Goal: Check status: Check status

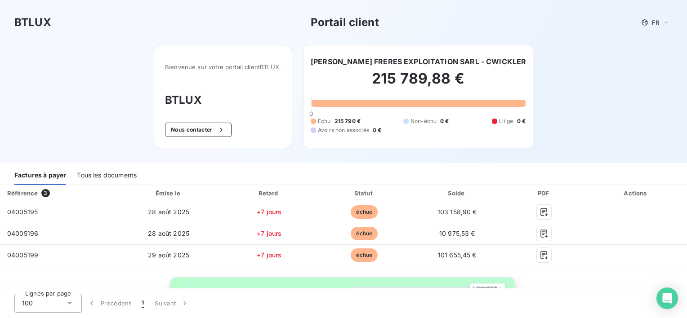
click at [633, 194] on div "Actions" at bounding box center [636, 193] width 98 height 9
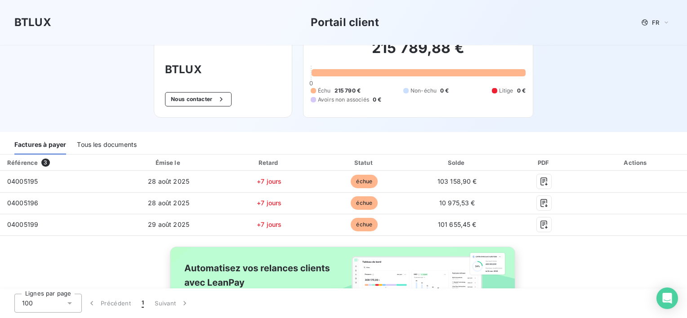
scroll to position [45, 0]
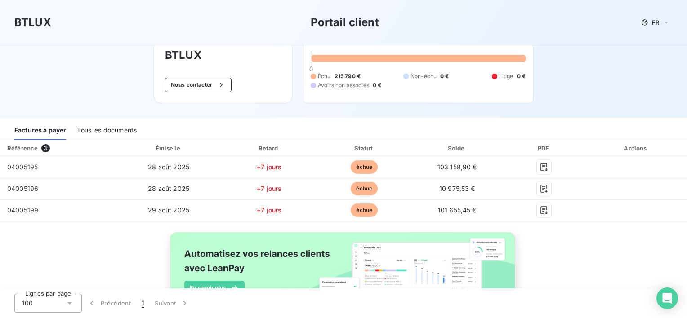
click at [119, 129] on div "Tous les documents" at bounding box center [107, 130] width 60 height 19
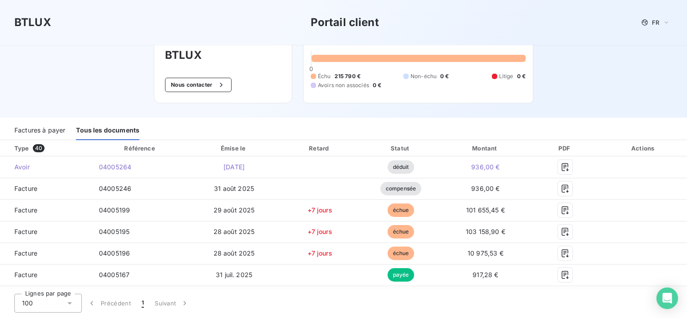
click at [50, 124] on div "Factures à payer" at bounding box center [39, 130] width 51 height 19
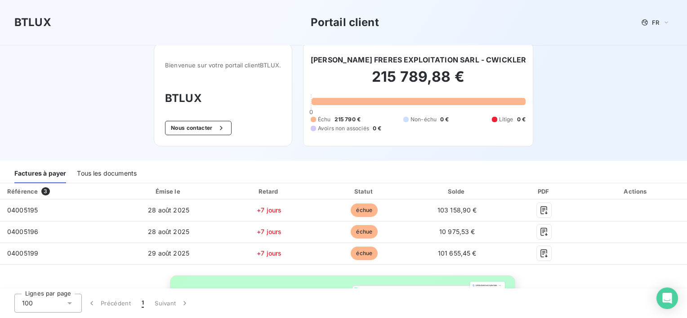
scroll to position [0, 0]
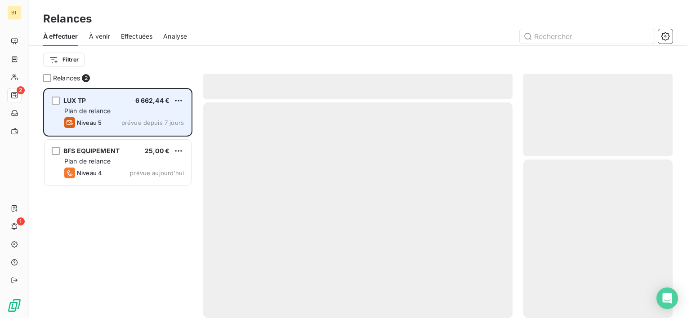
scroll to position [223, 142]
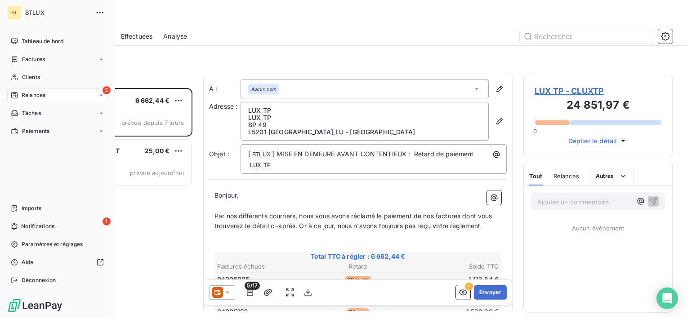
click at [28, 98] on span "Relances" at bounding box center [34, 95] width 24 height 8
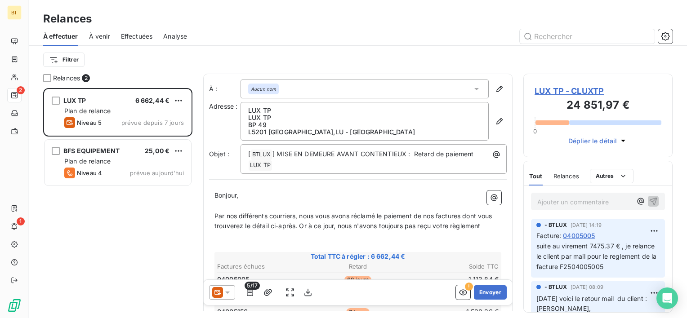
click at [143, 217] on div "LUX TP 6 662,44 € Plan de relance Niveau 5 prévue depuis 7 jours BFS EQUIPEMENT…" at bounding box center [117, 203] width 149 height 230
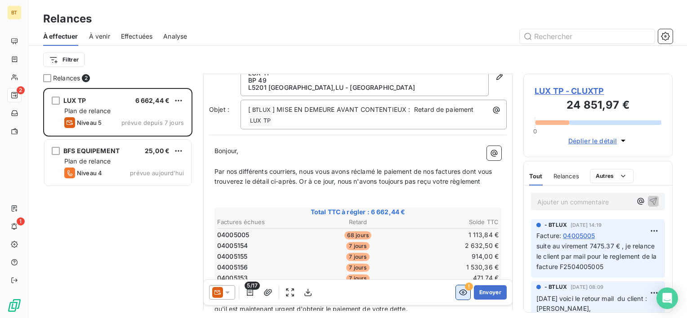
click at [459, 297] on icon "button" at bounding box center [463, 292] width 9 height 9
click at [459, 294] on icon "button" at bounding box center [463, 292] width 9 height 9
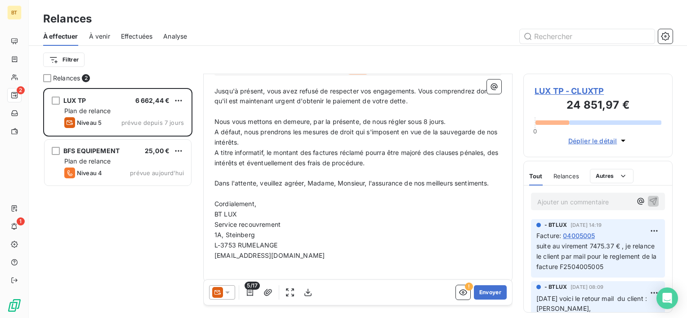
scroll to position [268, 0]
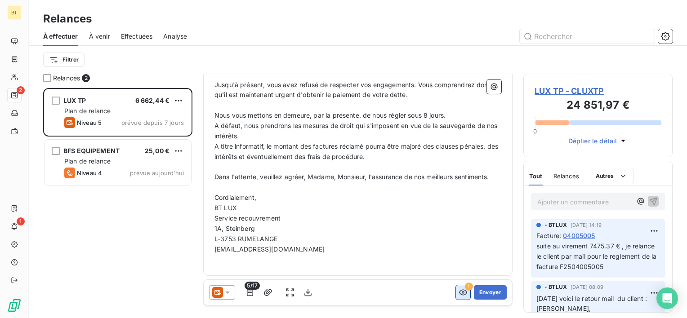
click at [459, 287] on button "button" at bounding box center [463, 292] width 14 height 14
click at [230, 291] on icon at bounding box center [227, 292] width 9 height 9
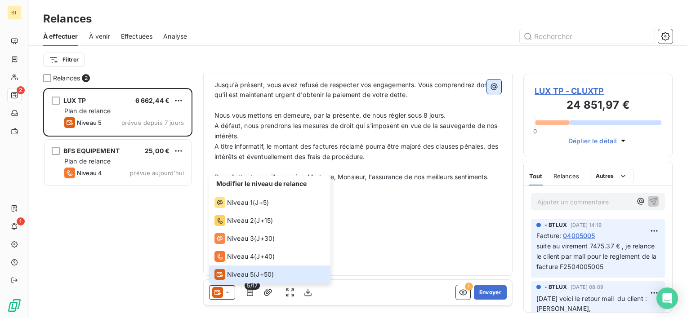
click at [490, 86] on icon "button" at bounding box center [494, 86] width 9 height 9
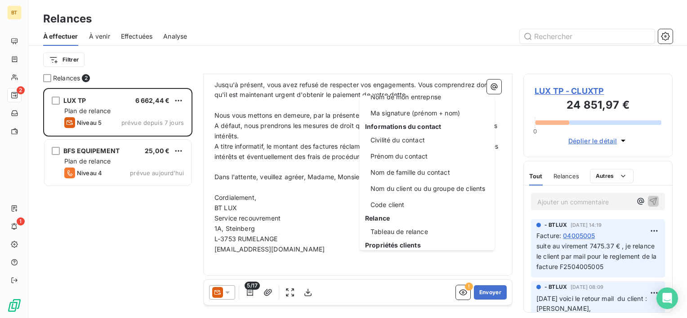
scroll to position [43, 0]
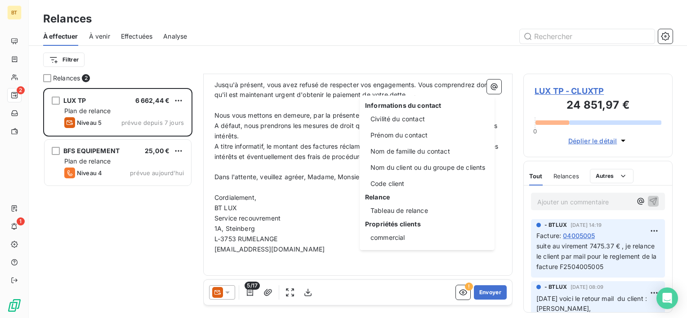
click at [457, 290] on html "BT 2 1 Relances À effectuer À venir Effectuées Analyse Filtrer Relances 2 LUX T…" at bounding box center [343, 159] width 687 height 318
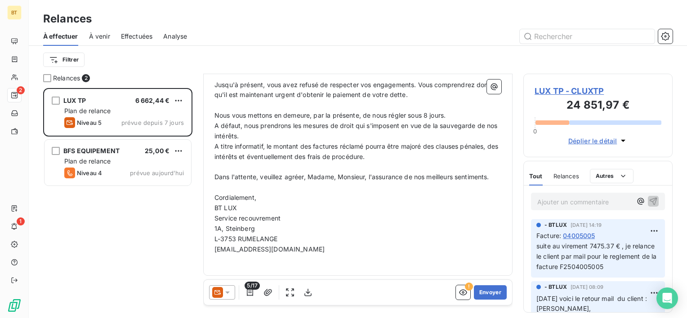
click at [459, 290] on icon "button" at bounding box center [463, 292] width 9 height 9
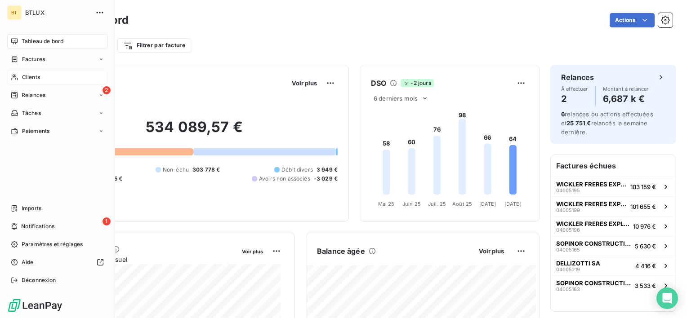
click at [27, 76] on span "Clients" at bounding box center [31, 77] width 18 height 8
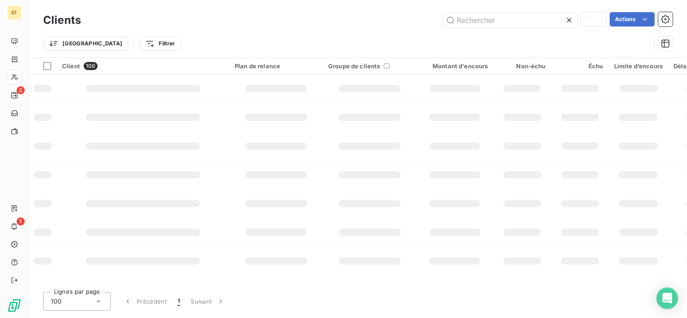
click at [524, 29] on div "Clients Actions" at bounding box center [357, 20] width 629 height 19
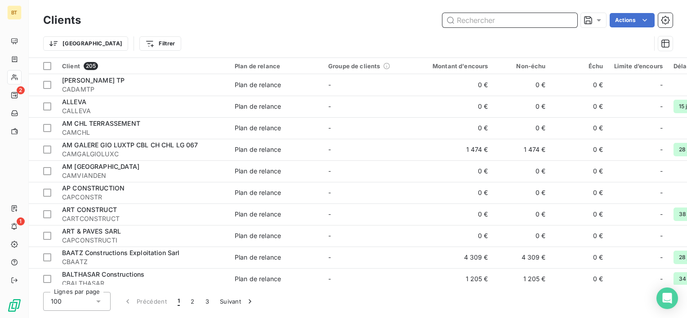
click at [515, 22] on input "text" at bounding box center [509, 20] width 135 height 14
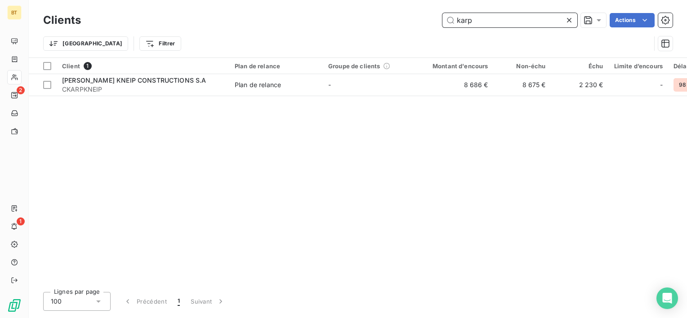
type input "karp"
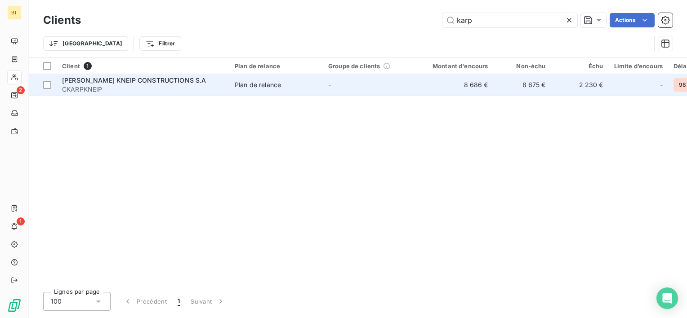
click at [167, 81] on span "C. KARP KNEIP CONSTRUCTIONS S.A" at bounding box center [134, 80] width 144 height 8
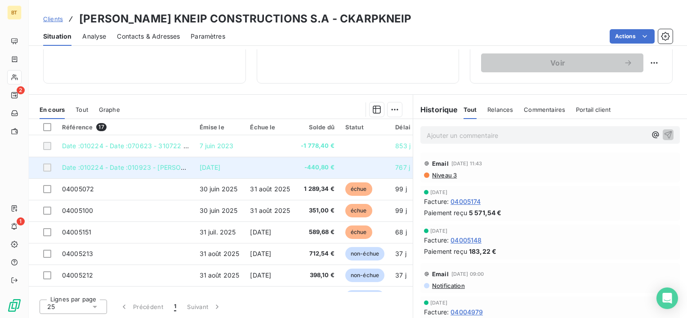
scroll to position [156, 0]
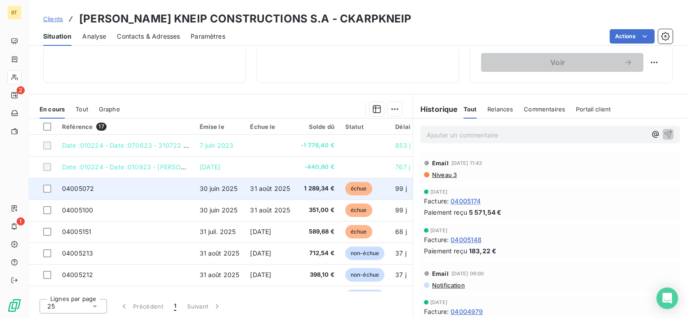
click at [295, 188] on td "31 août 2025" at bounding box center [270, 189] width 51 height 22
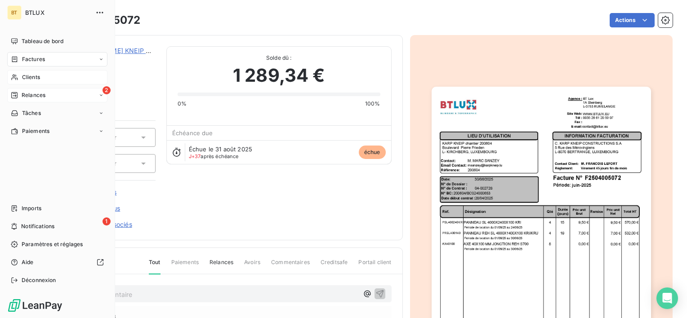
click at [19, 92] on div "Relances" at bounding box center [28, 95] width 35 height 8
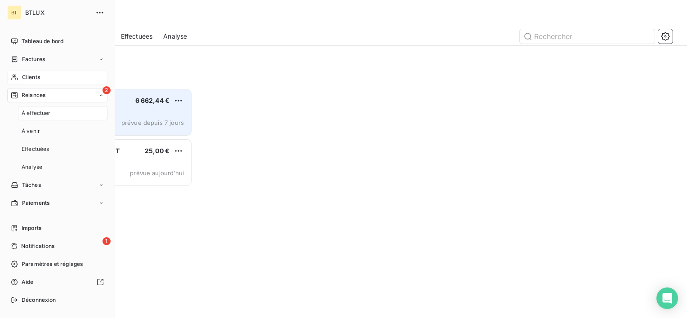
scroll to position [223, 142]
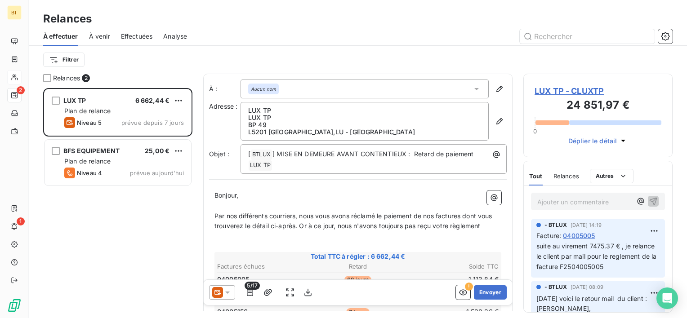
click at [31, 94] on div "Relances 2 LUX TP 6 662,44 € Plan de relance Niveau 5 prévue depuis 7 jours BFS…" at bounding box center [358, 196] width 658 height 245
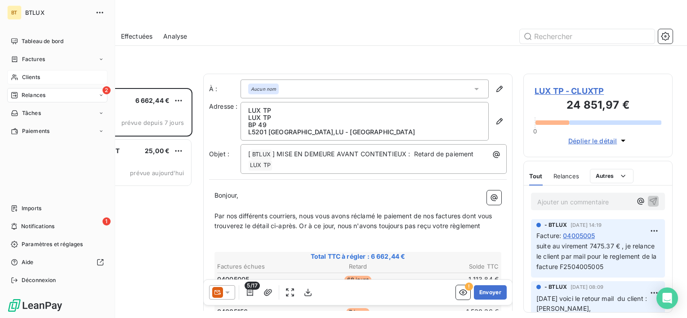
click at [22, 94] on span "Relances" at bounding box center [34, 95] width 24 height 8
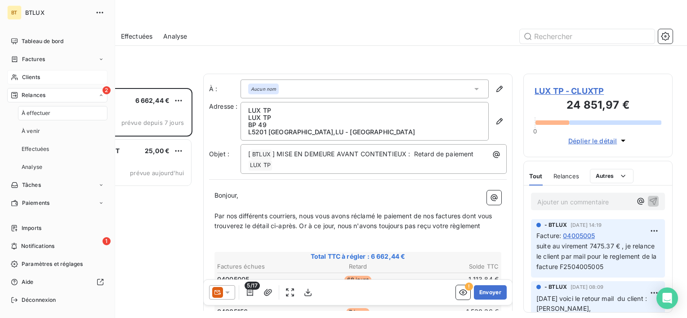
click at [34, 95] on span "Relances" at bounding box center [34, 95] width 24 height 8
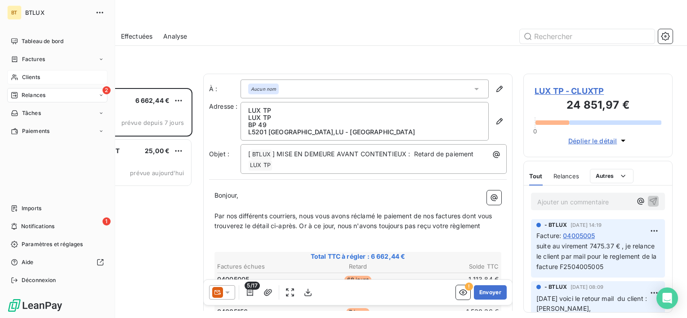
click at [34, 76] on span "Clients" at bounding box center [31, 77] width 18 height 8
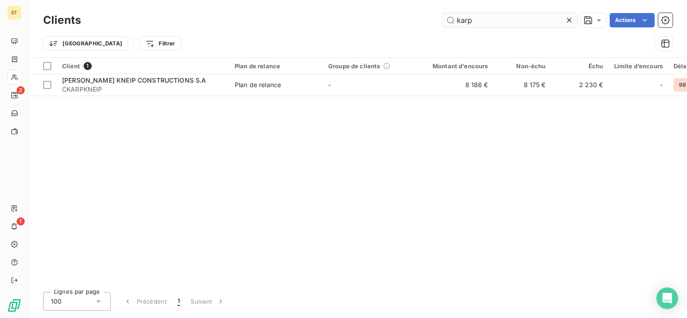
click at [486, 20] on input "karp" at bounding box center [509, 20] width 135 height 14
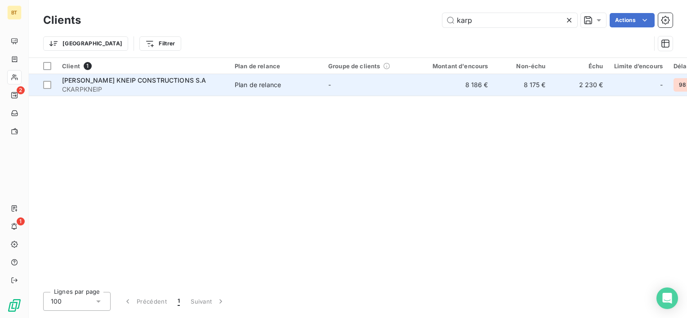
click at [100, 89] on span "CKARPKNEIP" at bounding box center [143, 89] width 162 height 9
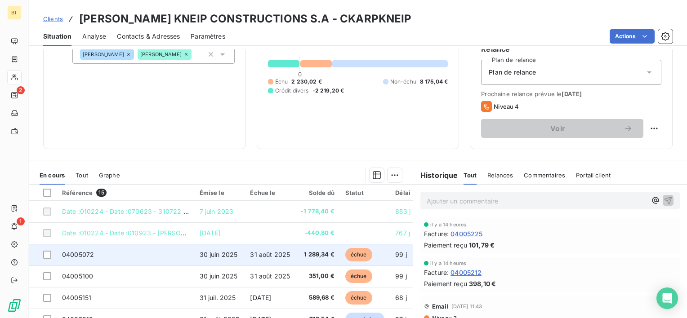
click at [253, 259] on td "31 août 2025" at bounding box center [270, 255] width 51 height 22
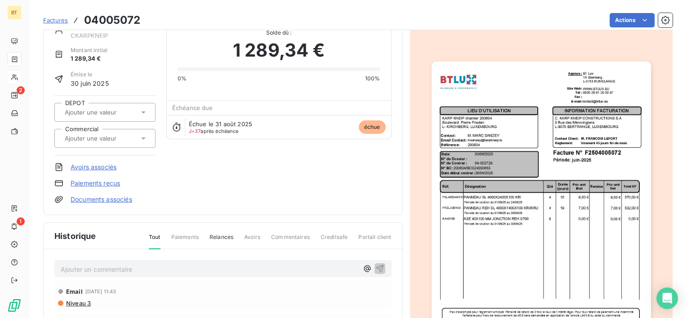
scroll to position [18, 0]
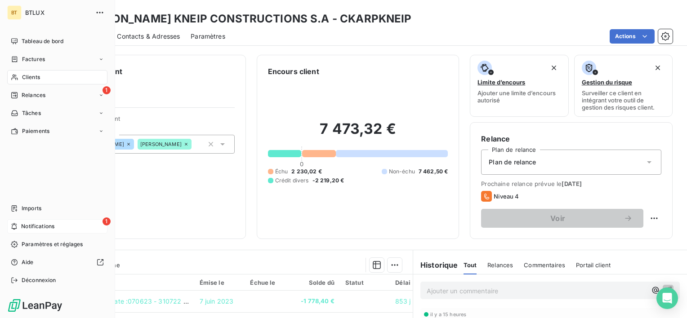
click at [22, 227] on span "Notifications" at bounding box center [37, 227] width 33 height 8
click at [41, 94] on span "Relances" at bounding box center [34, 95] width 24 height 8
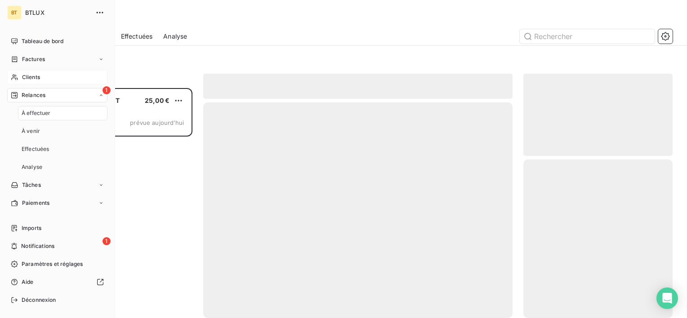
scroll to position [223, 142]
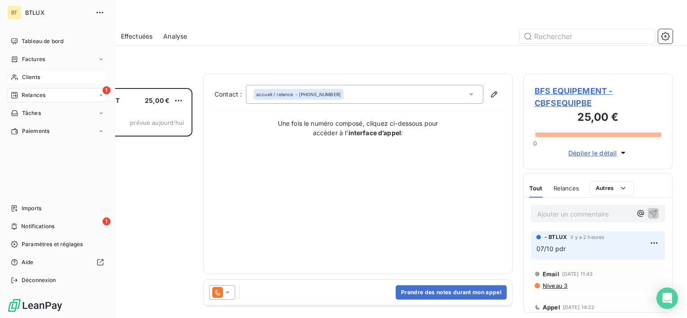
click at [20, 72] on div "Clients" at bounding box center [57, 77] width 100 height 14
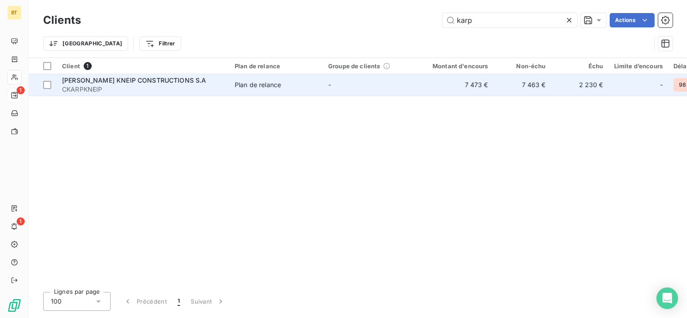
click at [233, 83] on td "Plan de relance" at bounding box center [276, 85] width 94 height 22
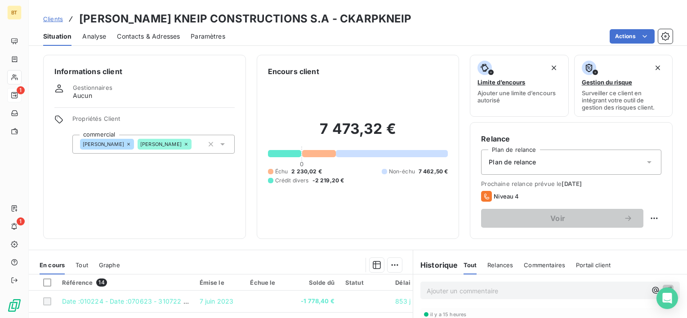
click at [139, 31] on div "Contacts & Adresses" at bounding box center [148, 36] width 63 height 19
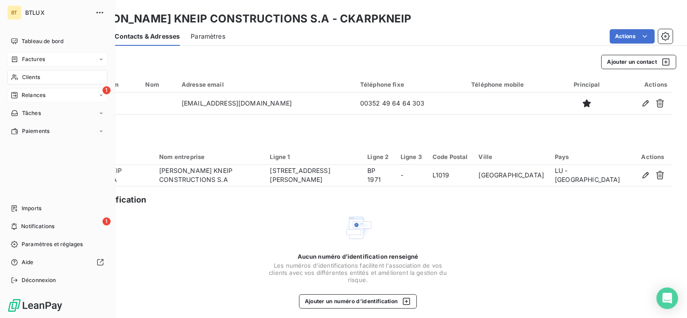
click at [31, 65] on div "Factures" at bounding box center [57, 59] width 100 height 14
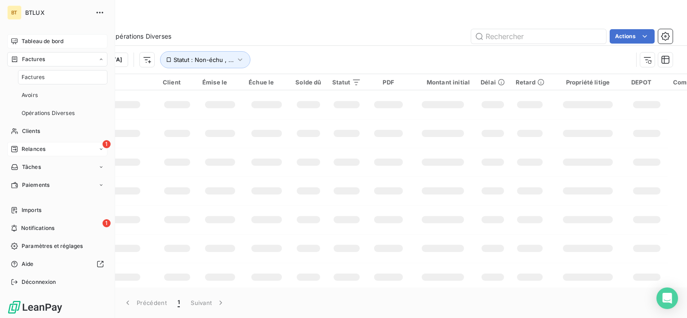
click at [33, 45] on span "Tableau de bord" at bounding box center [43, 41] width 42 height 8
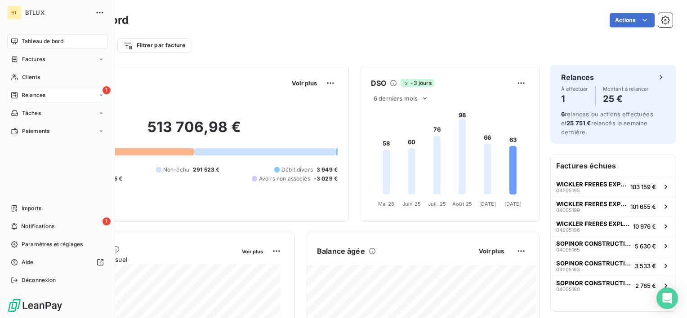
click at [59, 98] on div "1 Relances" at bounding box center [57, 95] width 100 height 14
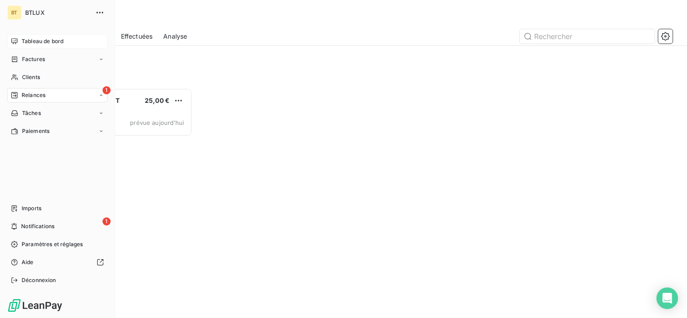
scroll to position [223, 142]
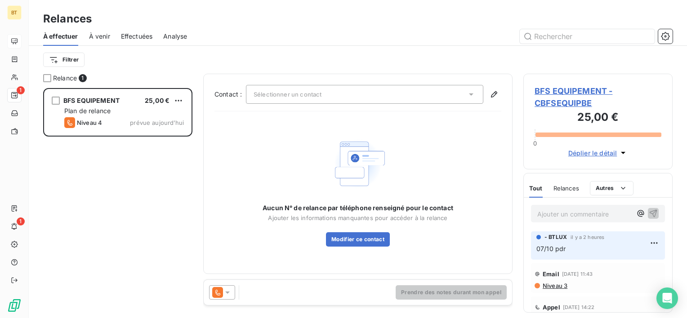
click at [120, 61] on div "Filtrer" at bounding box center [357, 59] width 629 height 17
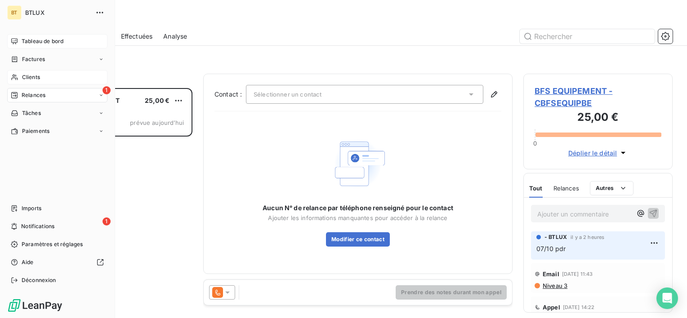
click at [20, 78] on div "Clients" at bounding box center [57, 77] width 100 height 14
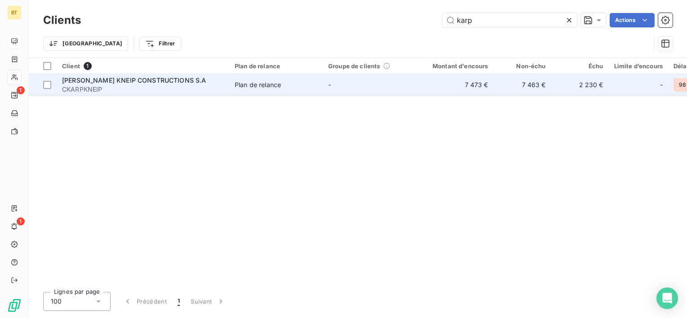
click at [97, 84] on span "C. KARP KNEIP CONSTRUCTIONS S.A" at bounding box center [134, 80] width 144 height 8
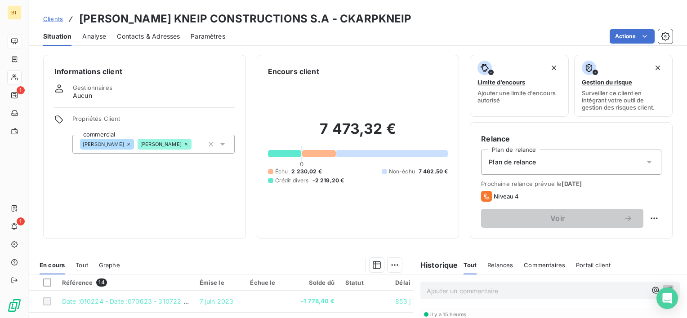
click at [125, 38] on span "Contacts & Adresses" at bounding box center [148, 36] width 63 height 9
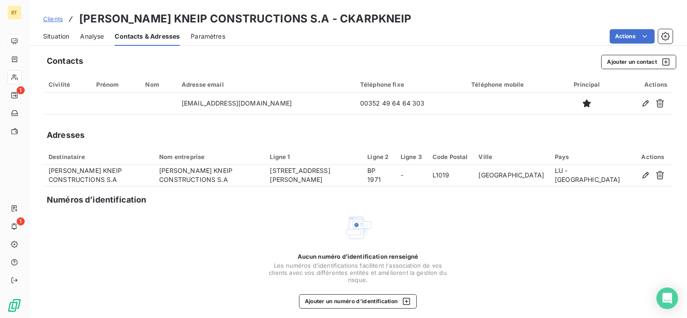
click at [61, 37] on span "Situation" at bounding box center [56, 36] width 26 height 9
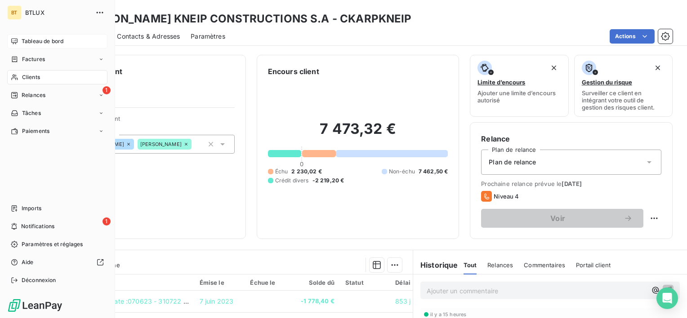
click at [14, 92] on icon at bounding box center [14, 95] width 7 height 7
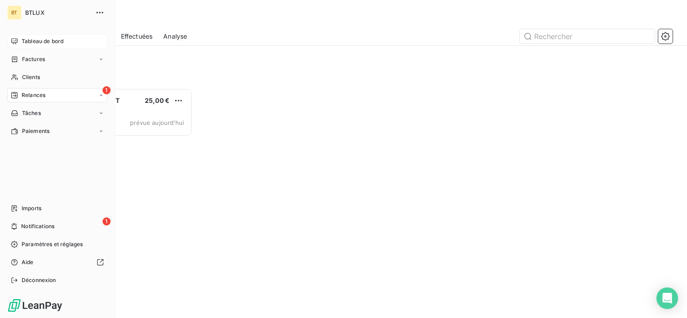
scroll to position [223, 142]
